Goal: Transaction & Acquisition: Purchase product/service

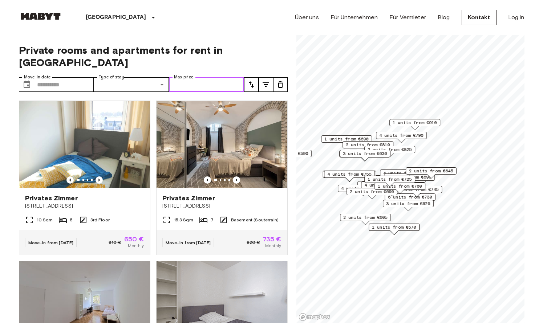
click at [208, 77] on input "Max price" at bounding box center [206, 84] width 75 height 15
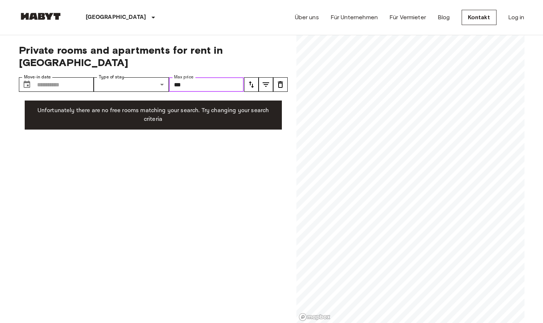
type input "***"
click at [250, 122] on div "Private rooms and apartments for rent in Munich Move-in date ​ Move-in date Typ…" at bounding box center [153, 179] width 269 height 289
click at [227, 77] on input "***" at bounding box center [206, 84] width 75 height 15
click at [222, 81] on div "Private rooms and apartments for rent in Munich Move-in date ​ Move-in date Typ…" at bounding box center [153, 179] width 269 height 289
click at [222, 77] on input "***" at bounding box center [206, 84] width 75 height 15
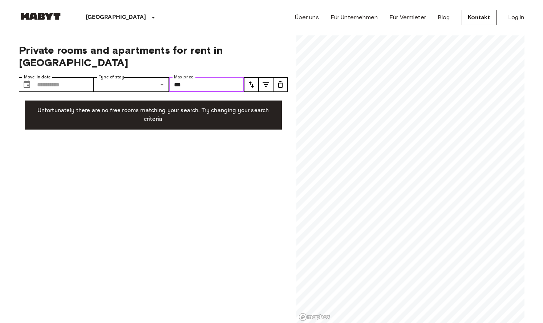
click at [222, 77] on input "***" at bounding box center [206, 84] width 75 height 15
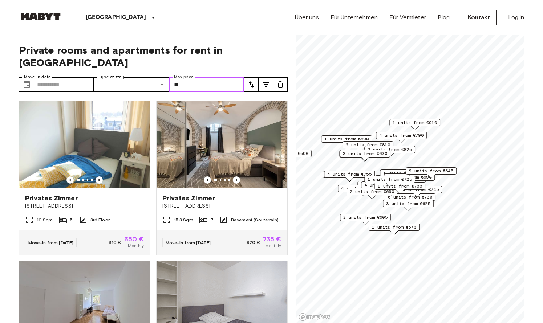
type input "***"
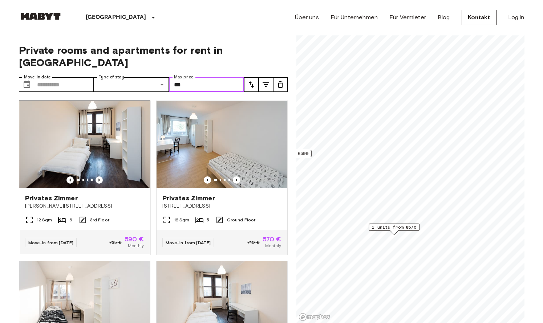
click at [124, 145] on img at bounding box center [84, 144] width 131 height 87
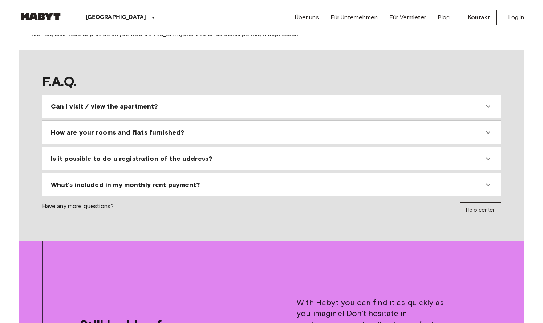
scroll to position [705, 0]
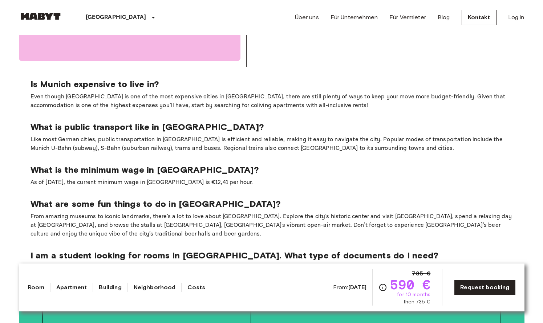
scroll to position [1137, 0]
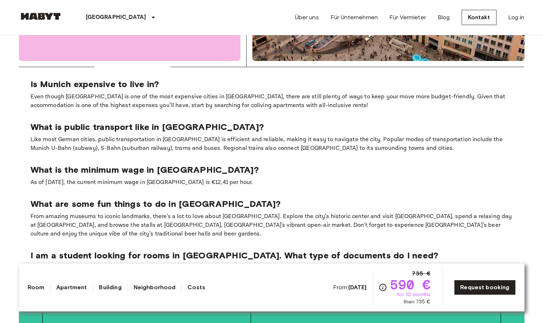
click at [83, 136] on p "Like most German cities, public transportation in [GEOGRAPHIC_DATA] is efficien…" at bounding box center [272, 144] width 483 height 17
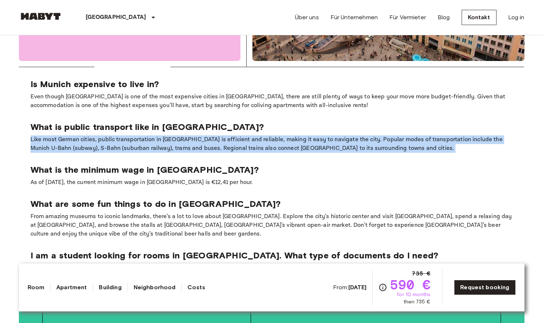
click at [83, 136] on p "Like most German cities, public transportation in [GEOGRAPHIC_DATA] is efficien…" at bounding box center [272, 144] width 483 height 17
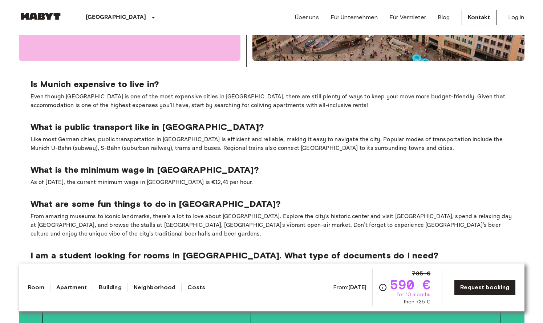
click at [105, 79] on div "Is Munich expensive to live in? Even though [GEOGRAPHIC_DATA] is one of the mos…" at bounding box center [272, 94] width 483 height 31
click at [105, 93] on p "Even though [GEOGRAPHIC_DATA] is one of the most expensive cities in [GEOGRAPHI…" at bounding box center [272, 101] width 483 height 17
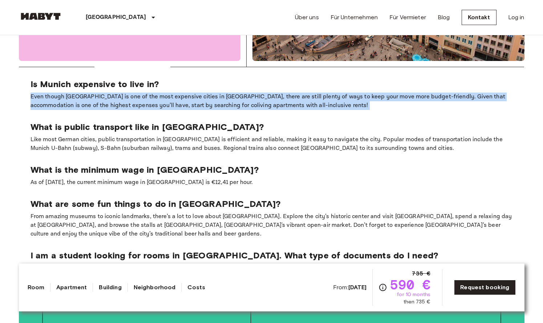
click at [105, 93] on p "Even though [GEOGRAPHIC_DATA] is one of the most expensive cities in [GEOGRAPHI…" at bounding box center [272, 101] width 483 height 17
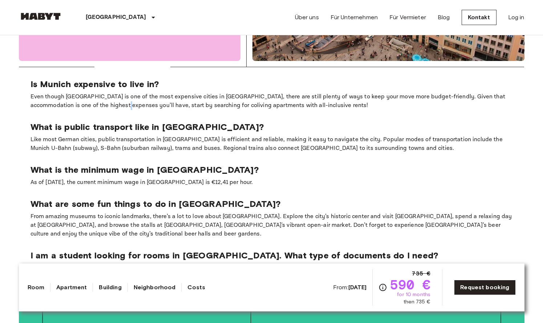
click at [105, 93] on p "Even though [GEOGRAPHIC_DATA] is one of the most expensive cities in [GEOGRAPHI…" at bounding box center [272, 101] width 483 height 17
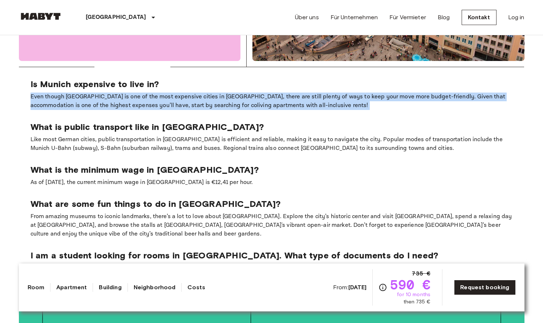
click at [105, 93] on p "Even though [GEOGRAPHIC_DATA] is one of the most expensive cities in [GEOGRAPHI…" at bounding box center [272, 101] width 483 height 17
click at [102, 92] on section "Is Munich expensive to live in? Even though [GEOGRAPHIC_DATA] is one of the mos…" at bounding box center [272, 180] width 506 height 226
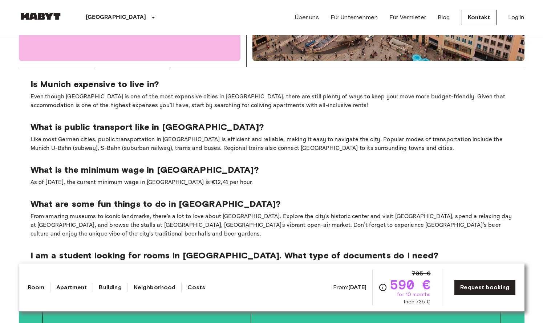
click at [102, 93] on p "Even though [GEOGRAPHIC_DATA] is one of the most expensive cities in [GEOGRAPHI…" at bounding box center [272, 101] width 483 height 17
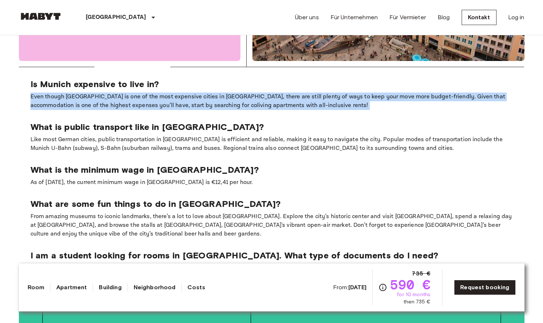
click at [102, 93] on p "Even though [GEOGRAPHIC_DATA] is one of the most expensive cities in [GEOGRAPHI…" at bounding box center [272, 101] width 483 height 17
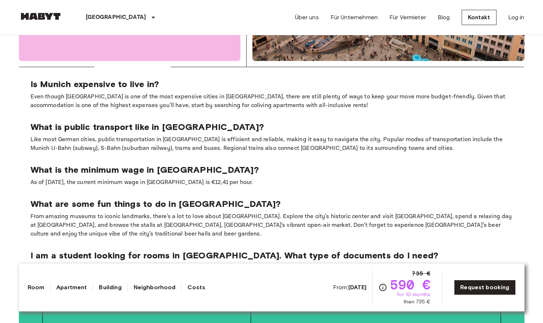
click at [121, 136] on p "Like most German cities, public transportation in [GEOGRAPHIC_DATA] is efficien…" at bounding box center [272, 144] width 483 height 17
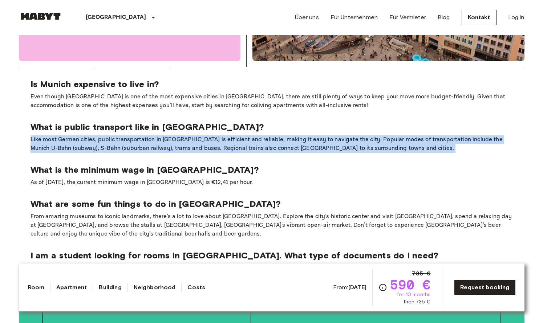
click at [121, 136] on p "Like most German cities, public transportation in [GEOGRAPHIC_DATA] is efficien…" at bounding box center [272, 144] width 483 height 17
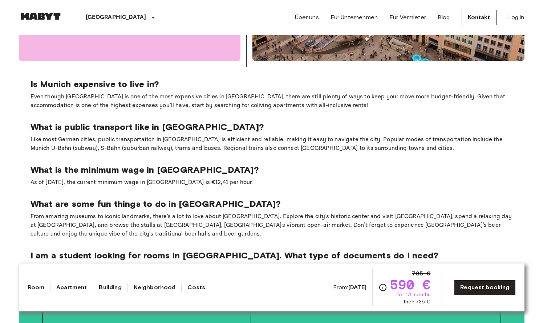
click at [108, 174] on section "Is Munich expensive to live in? Even though [GEOGRAPHIC_DATA] is one of the mos…" at bounding box center [272, 180] width 506 height 226
click at [108, 173] on section "Is Munich expensive to live in? Even though [GEOGRAPHIC_DATA] is one of the mos…" at bounding box center [272, 180] width 506 height 226
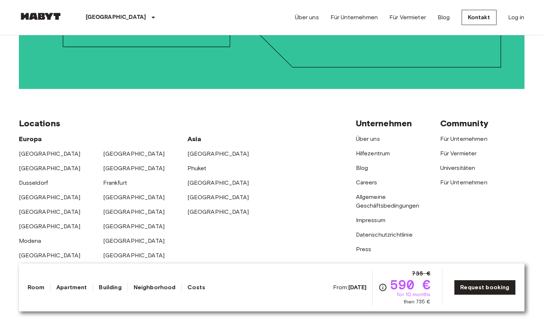
scroll to position [1607, 0]
